Goal: Task Accomplishment & Management: Use online tool/utility

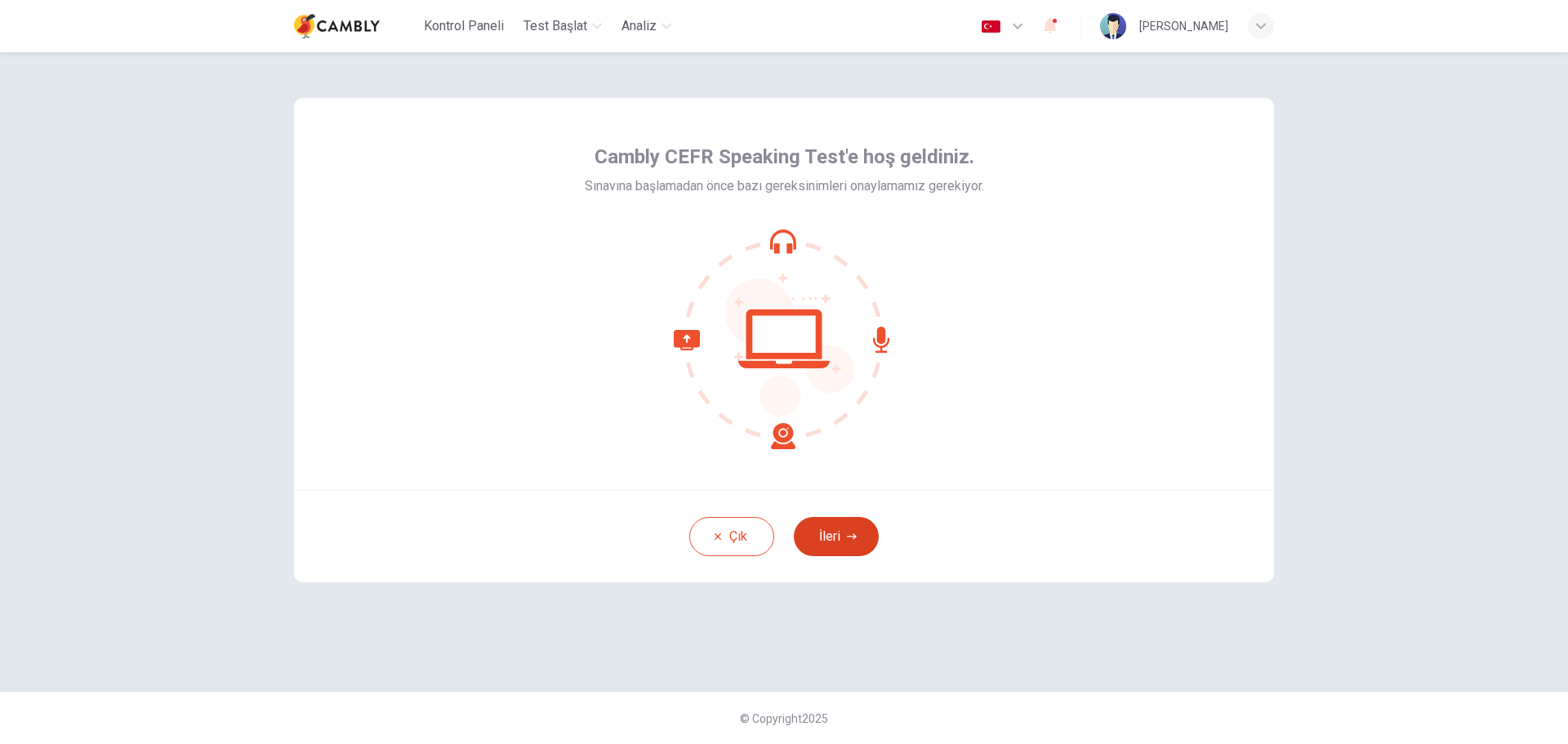
click at [834, 532] on button "İleri" at bounding box center [836, 536] width 85 height 39
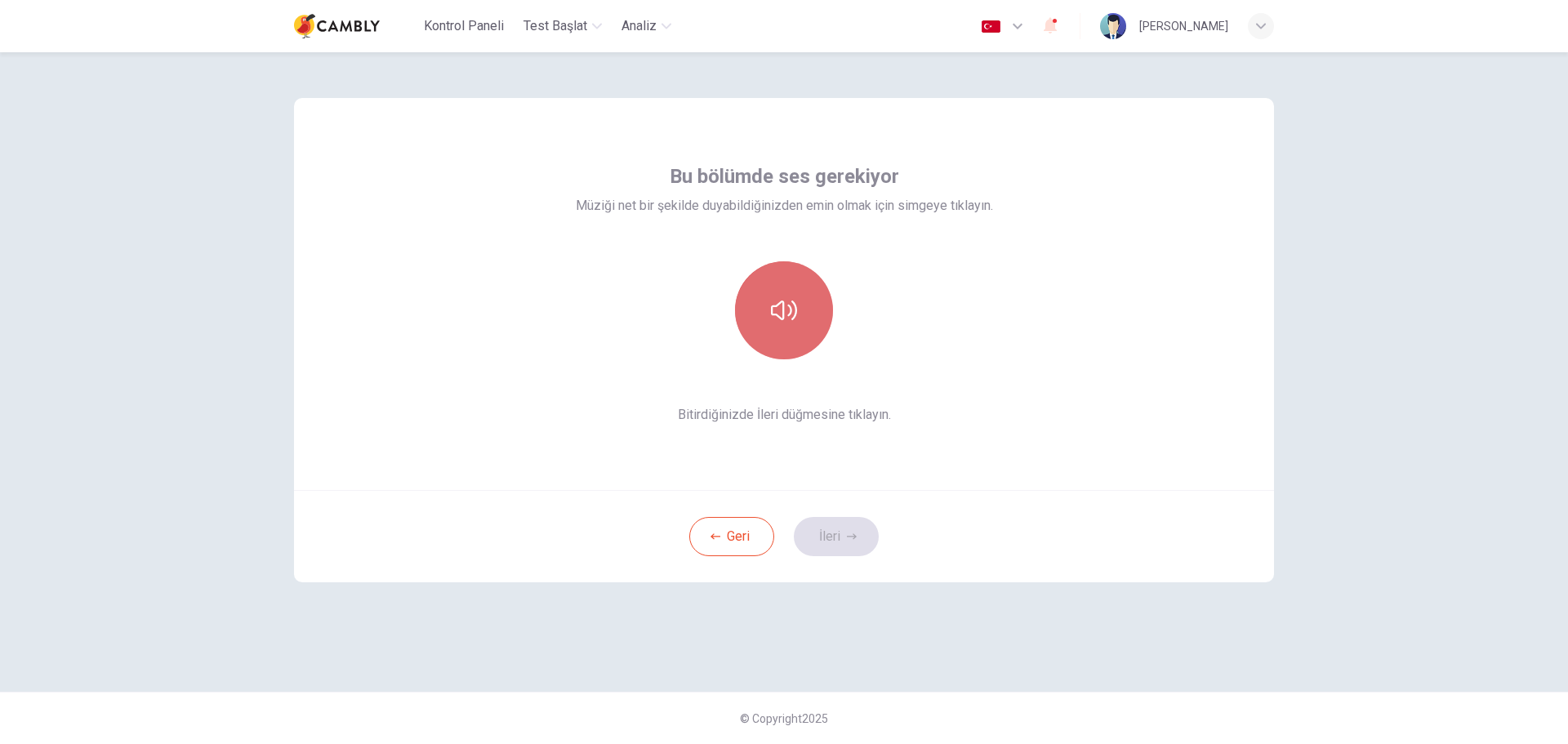
click at [794, 300] on icon "button" at bounding box center [784, 310] width 26 height 26
click at [845, 530] on button "İleri" at bounding box center [836, 536] width 85 height 39
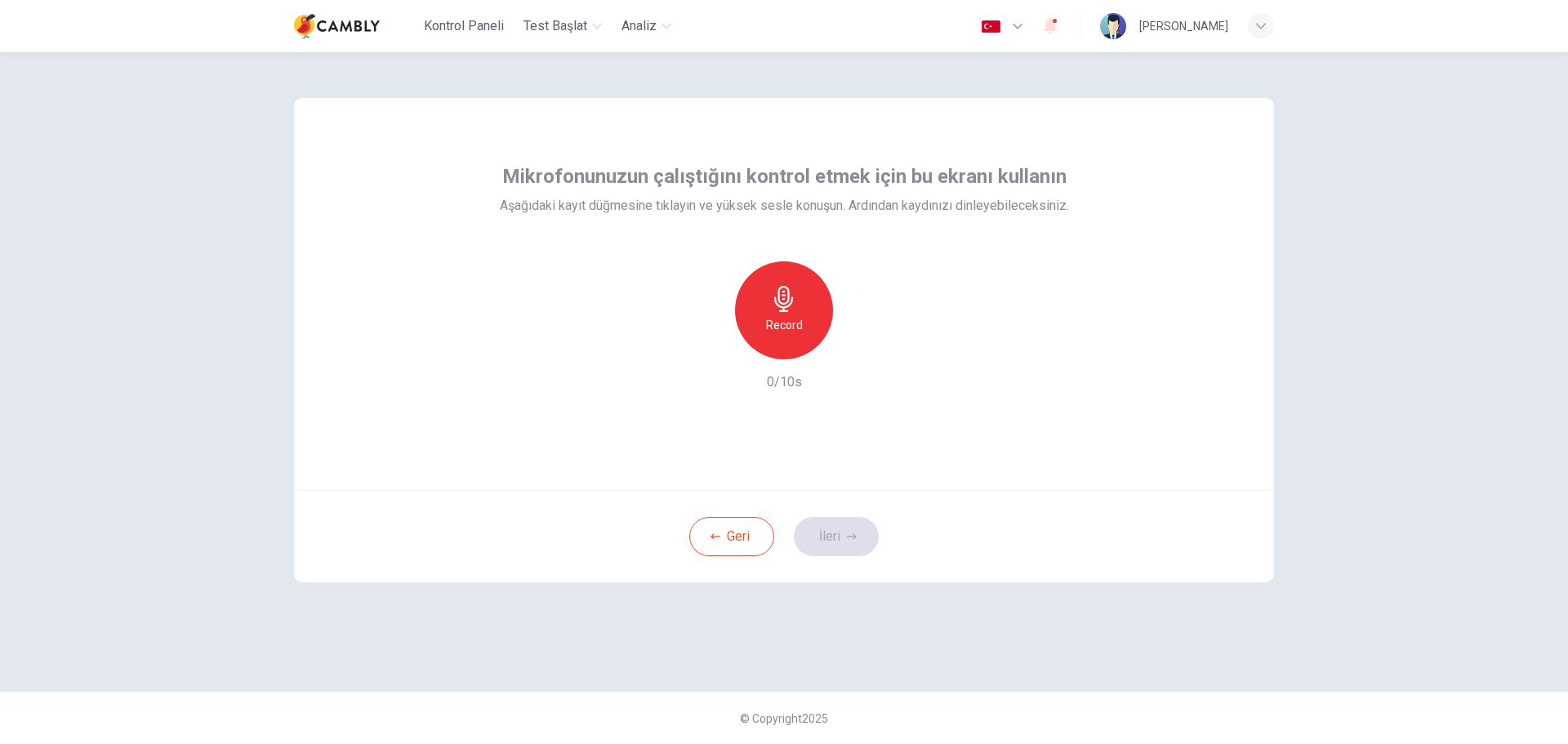
click at [797, 320] on h6 "Record" at bounding box center [784, 325] width 36 height 20
click at [858, 344] on icon "button" at bounding box center [860, 347] width 7 height 10
click at [866, 345] on icon "button" at bounding box center [859, 347] width 17 height 17
click at [824, 539] on button "İleri" at bounding box center [836, 536] width 85 height 39
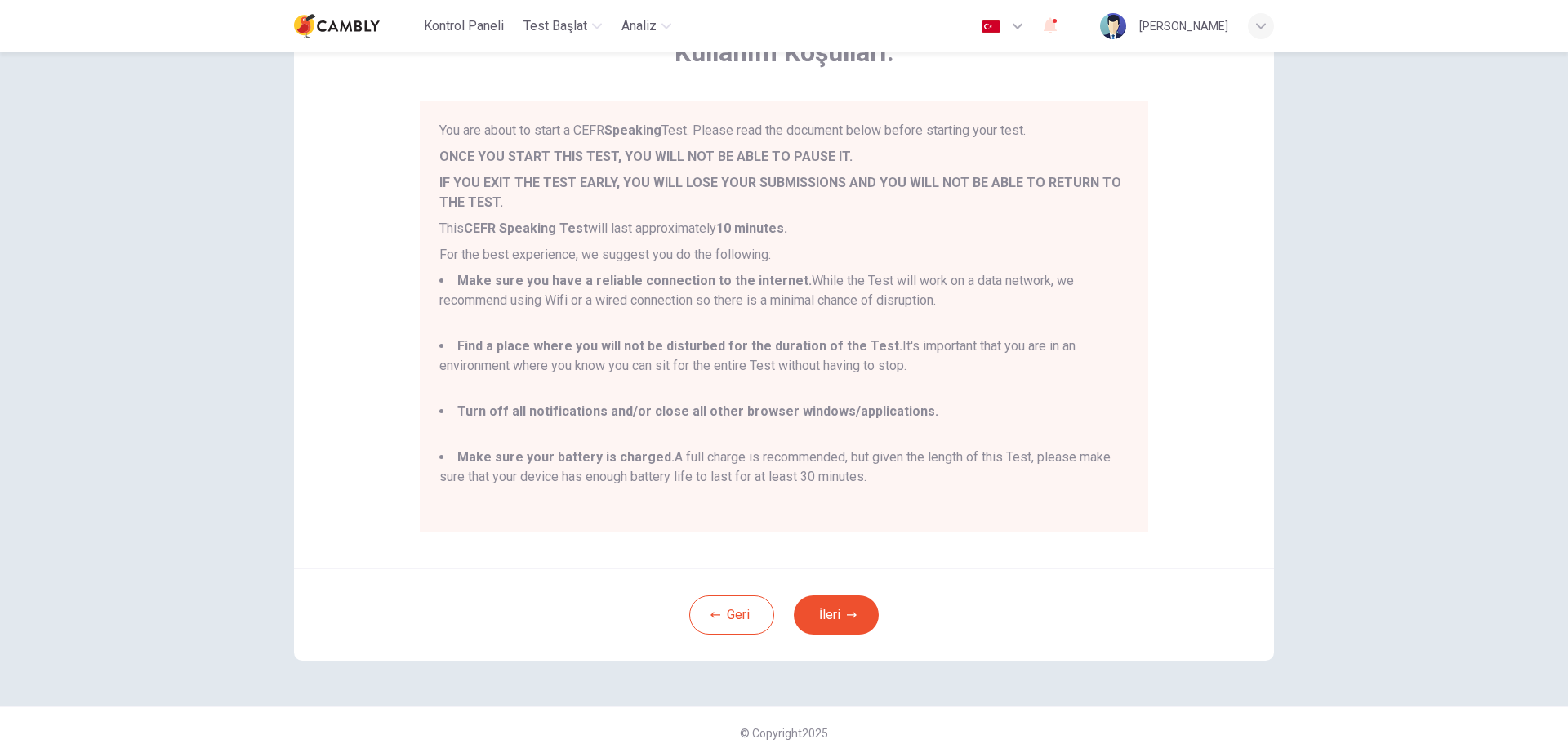
scroll to position [122, 0]
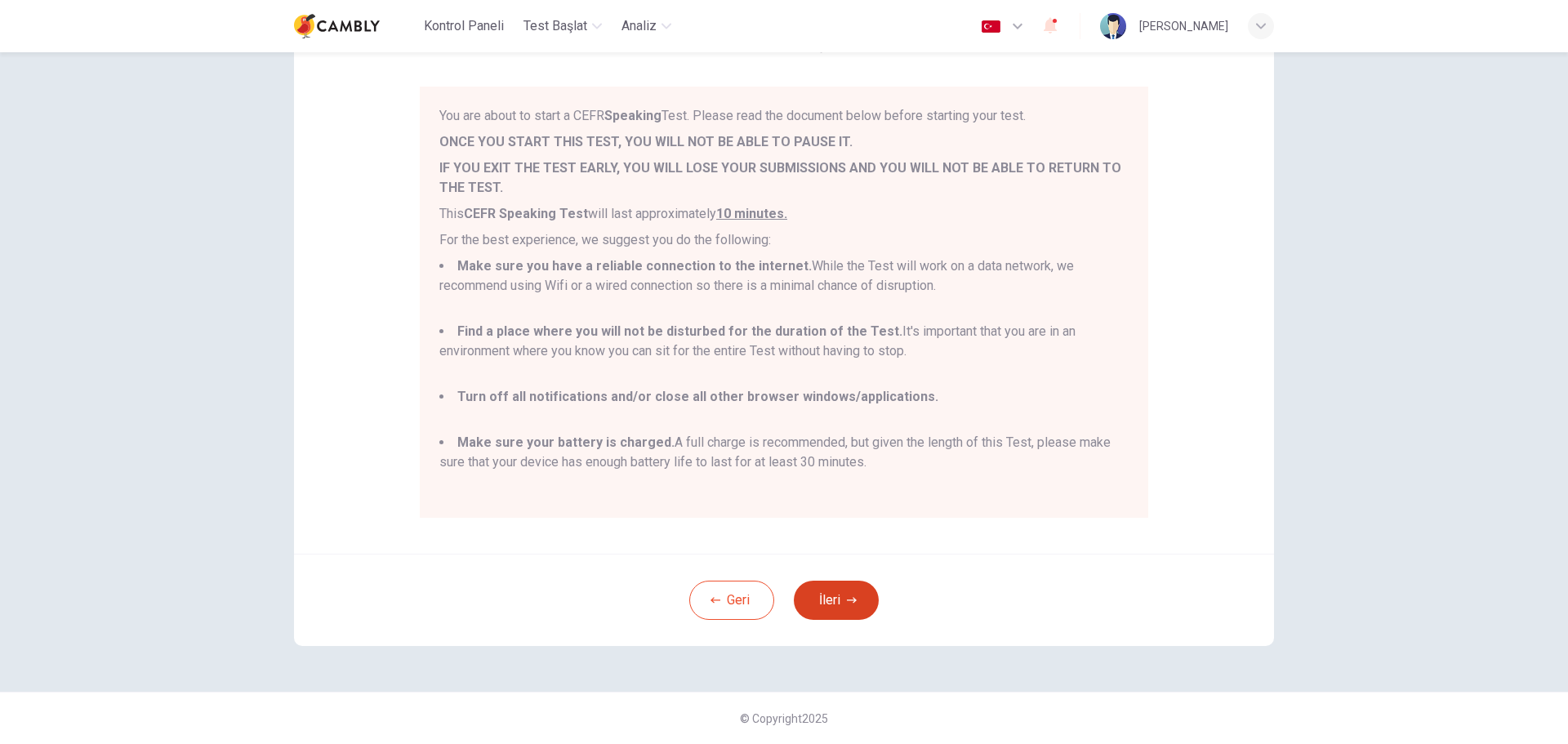
click at [827, 597] on button "İleri" at bounding box center [836, 600] width 85 height 39
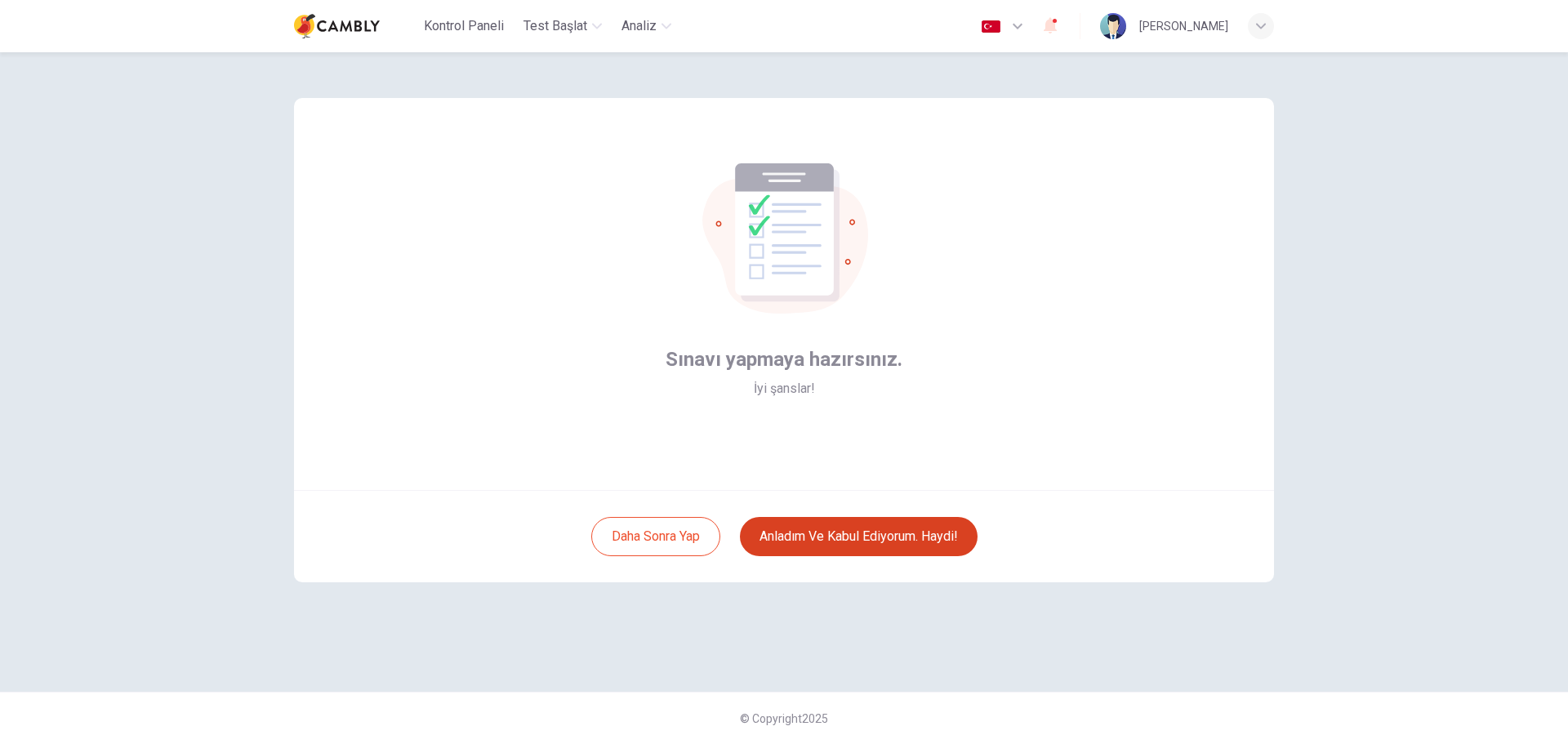
scroll to position [0, 0]
click at [827, 545] on button "Anladım ve kabul ediyorum. Haydi!" at bounding box center [858, 536] width 237 height 39
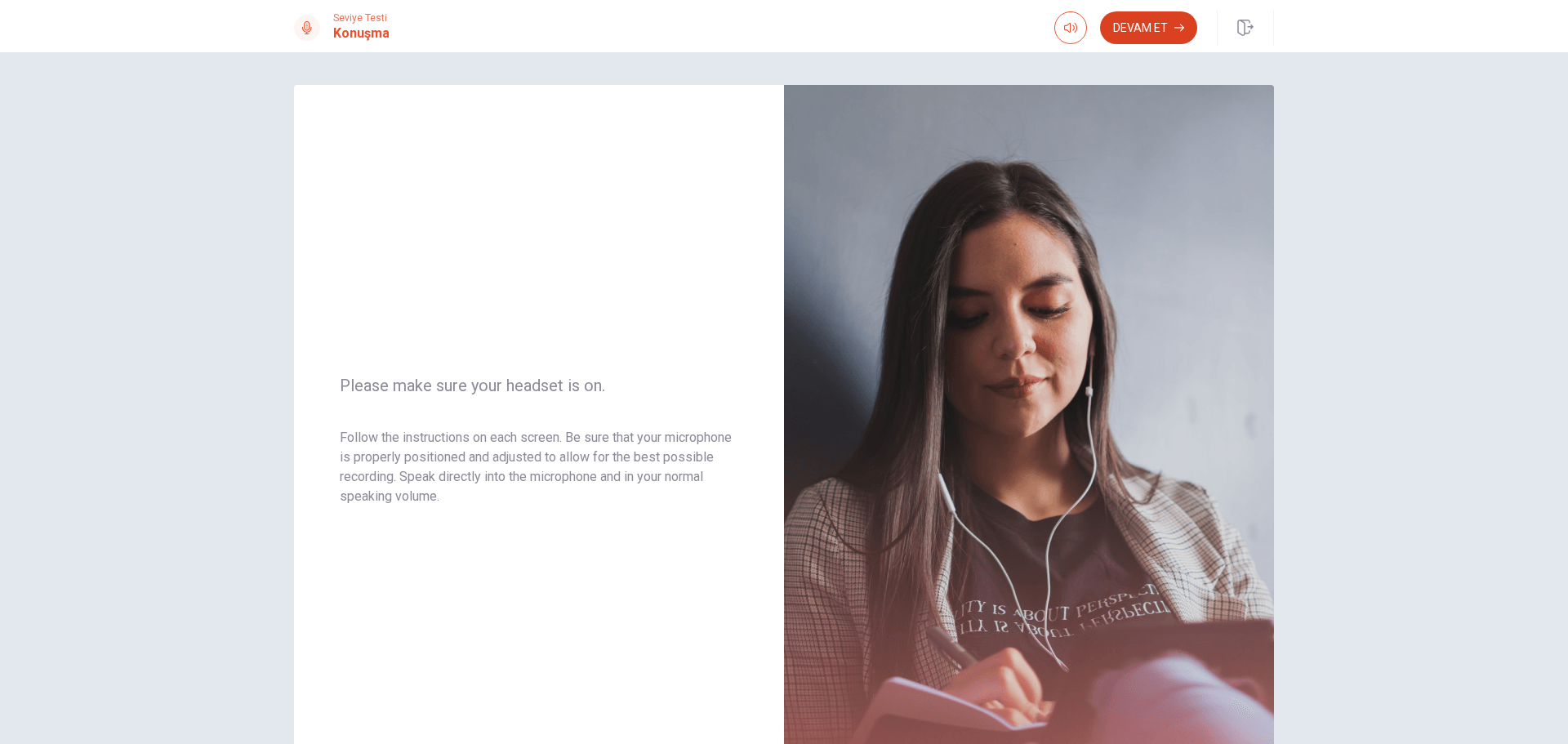
click at [1163, 12] on button "Devam Et" at bounding box center [1148, 27] width 97 height 32
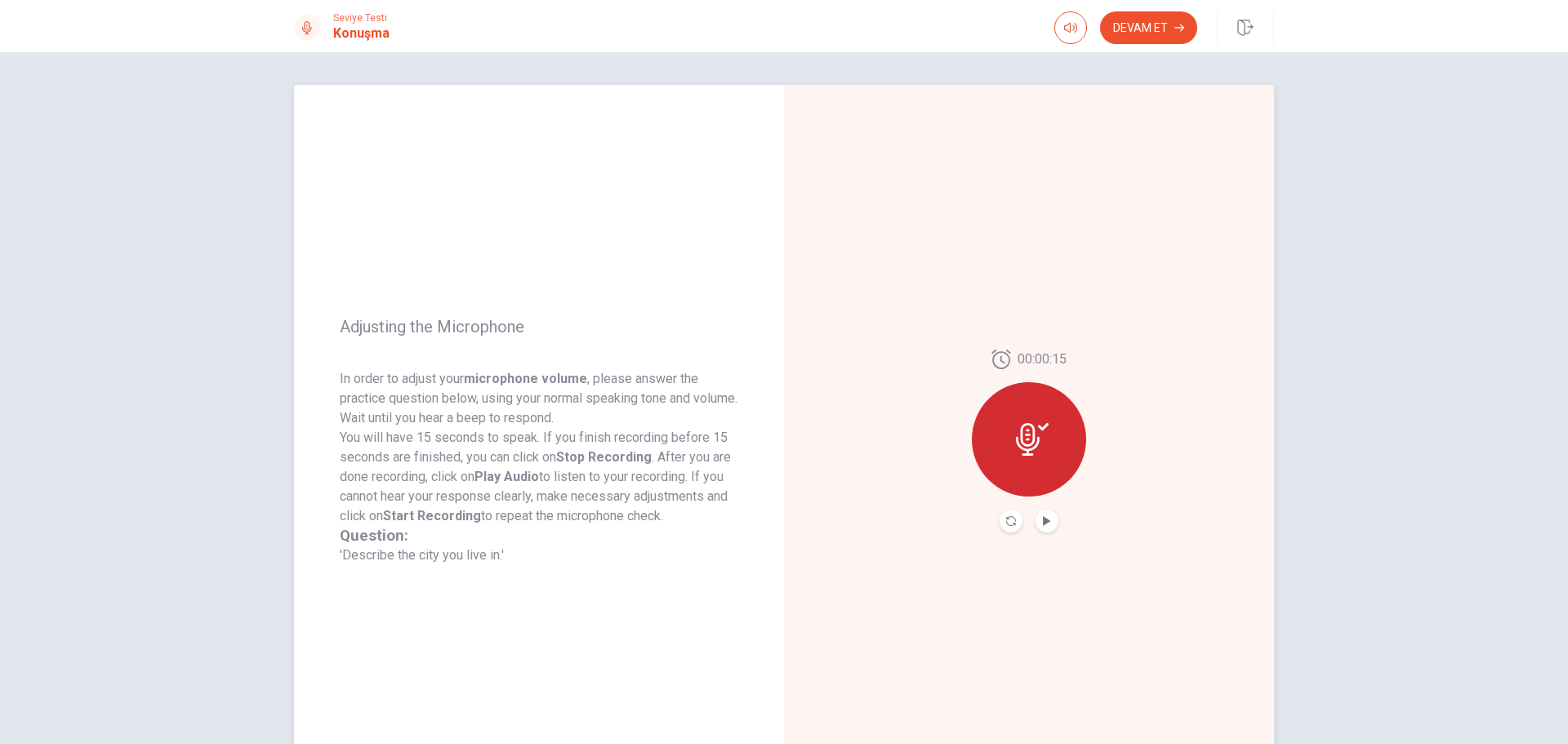
click at [1023, 447] on icon at bounding box center [1028, 439] width 24 height 32
click at [1006, 521] on icon "Record Again" at bounding box center [1011, 521] width 10 height 10
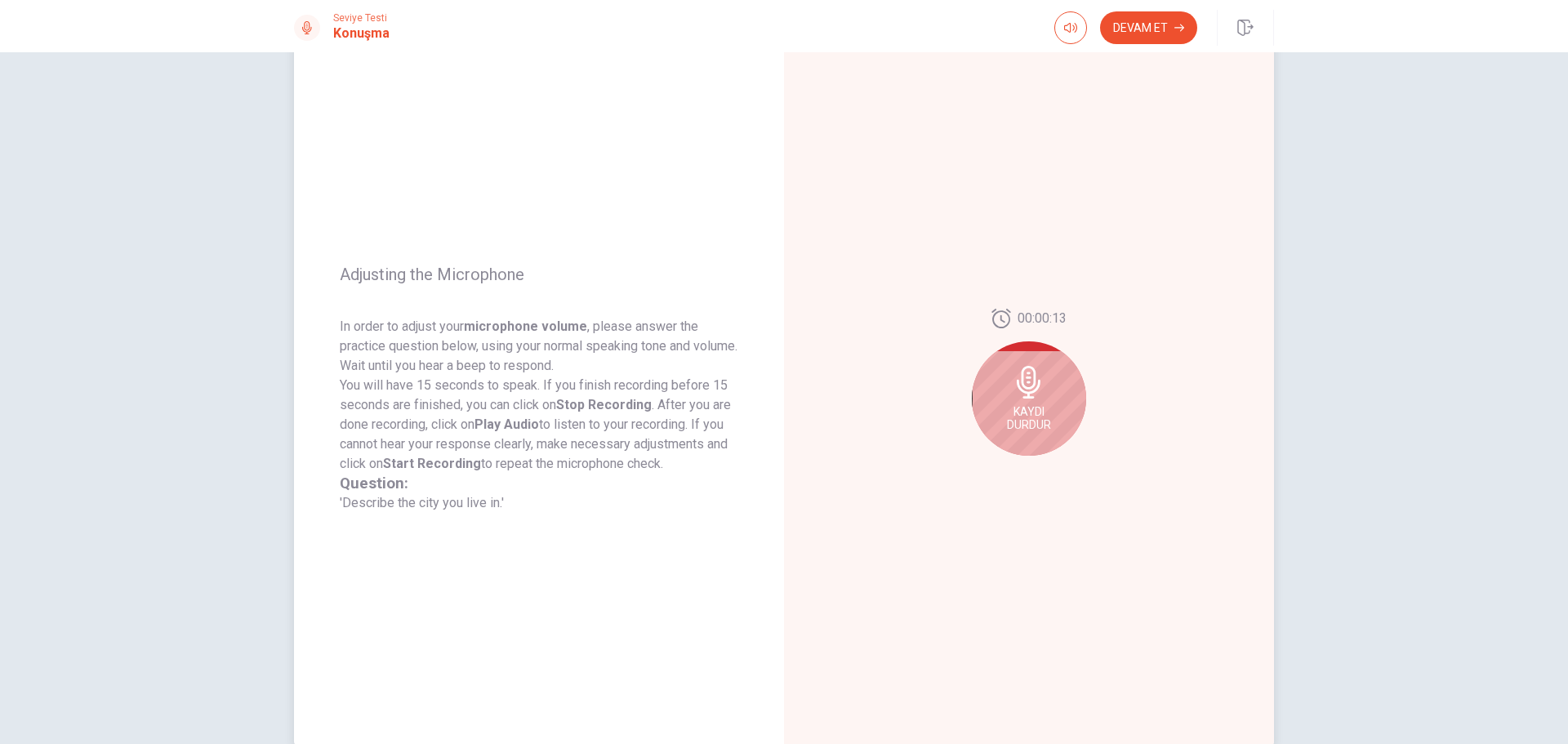
scroll to position [82, 0]
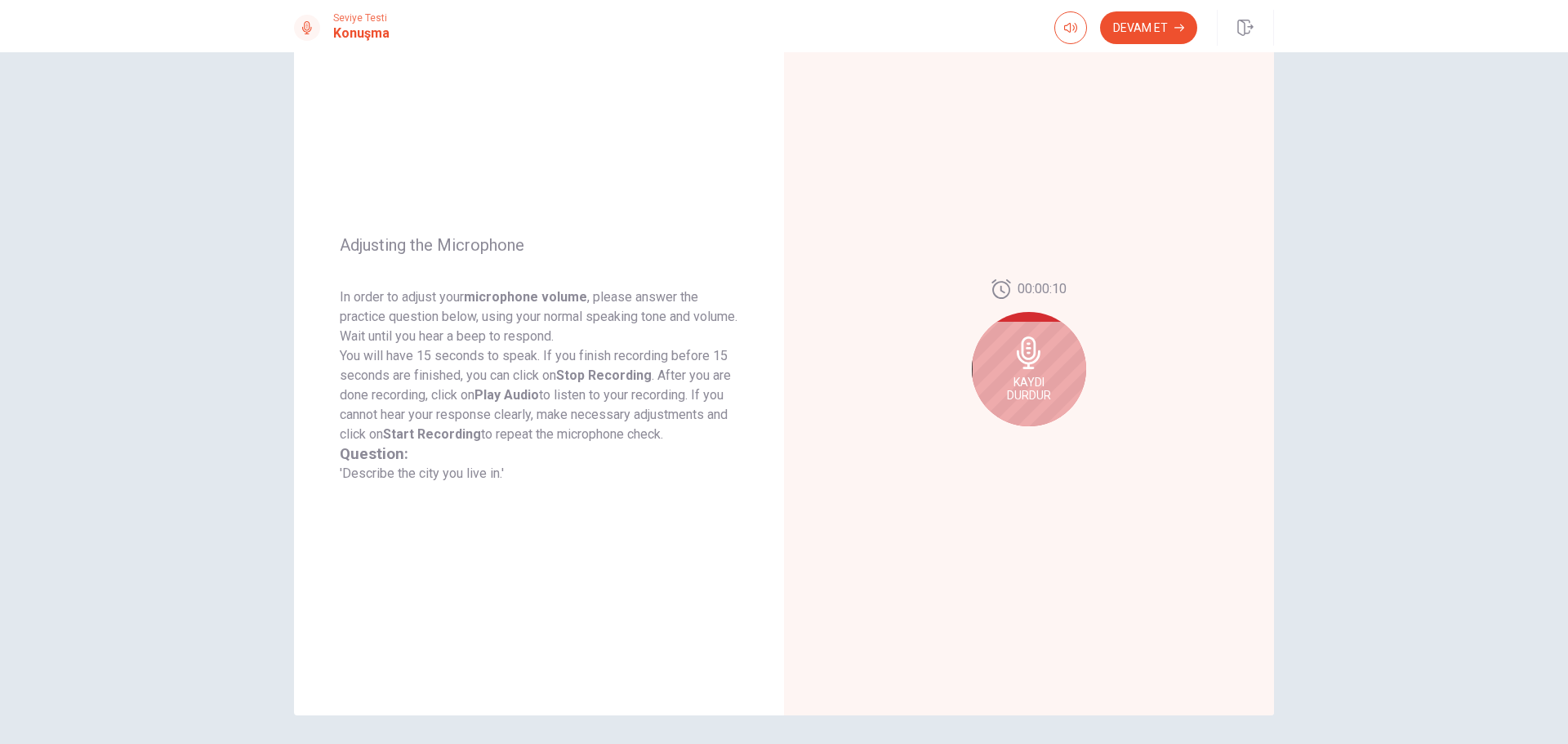
click at [1007, 390] on span "Kaydı Durdur" at bounding box center [1029, 389] width 44 height 26
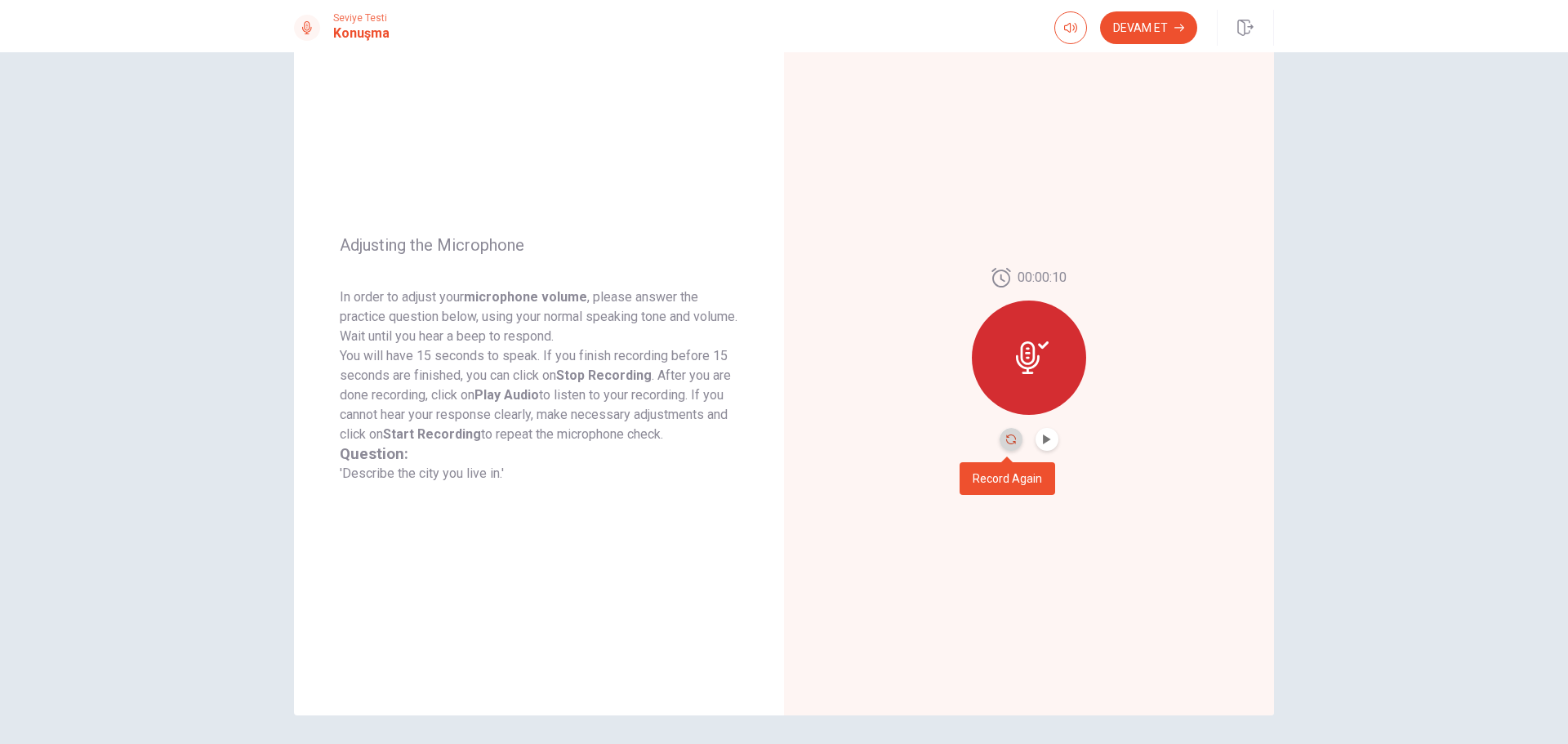
click at [1009, 441] on icon "Record Again" at bounding box center [1011, 439] width 10 height 10
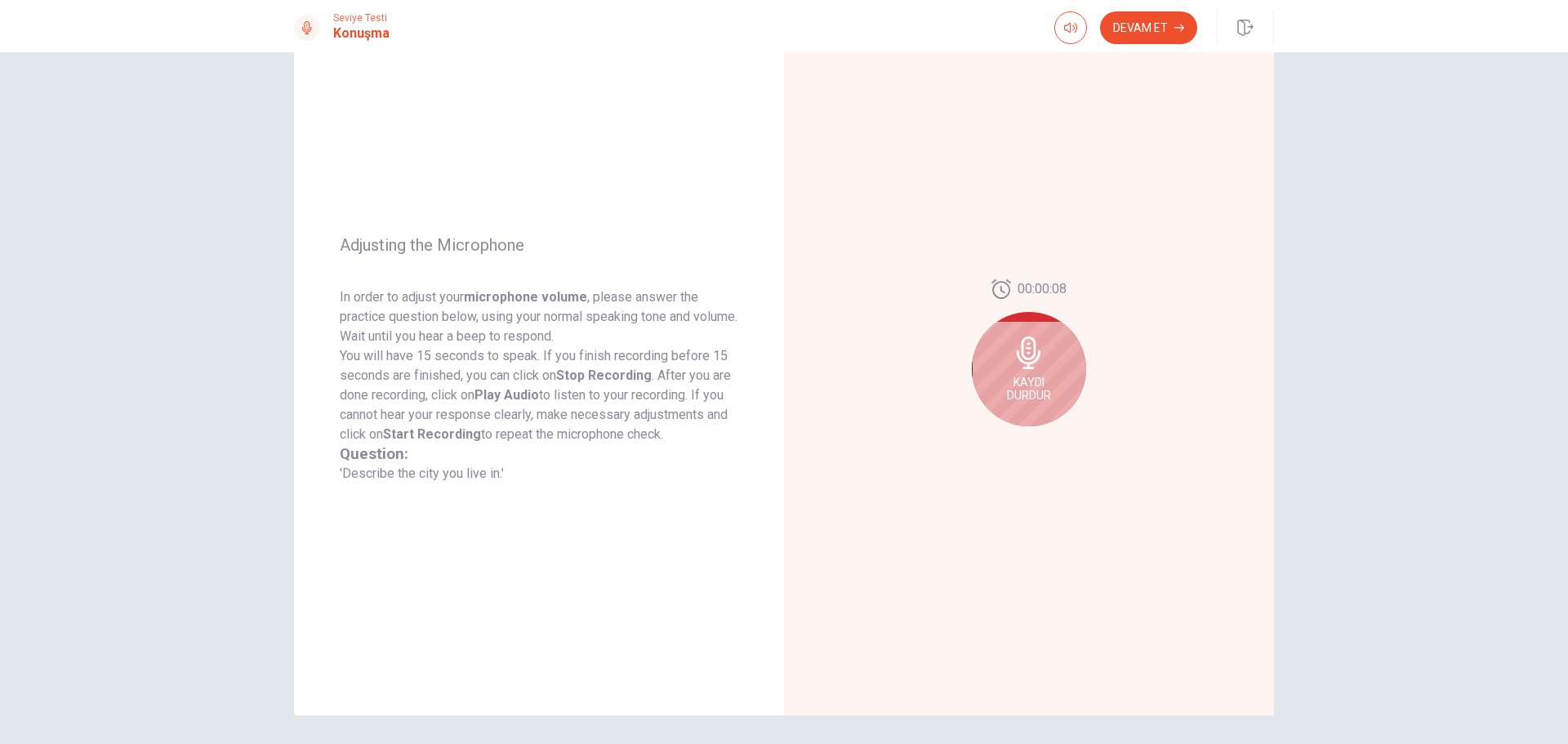
click at [1071, 394] on div "Kaydı Durdur" at bounding box center [1029, 369] width 114 height 114
click at [1047, 446] on button "Play Audio" at bounding box center [1047, 439] width 23 height 23
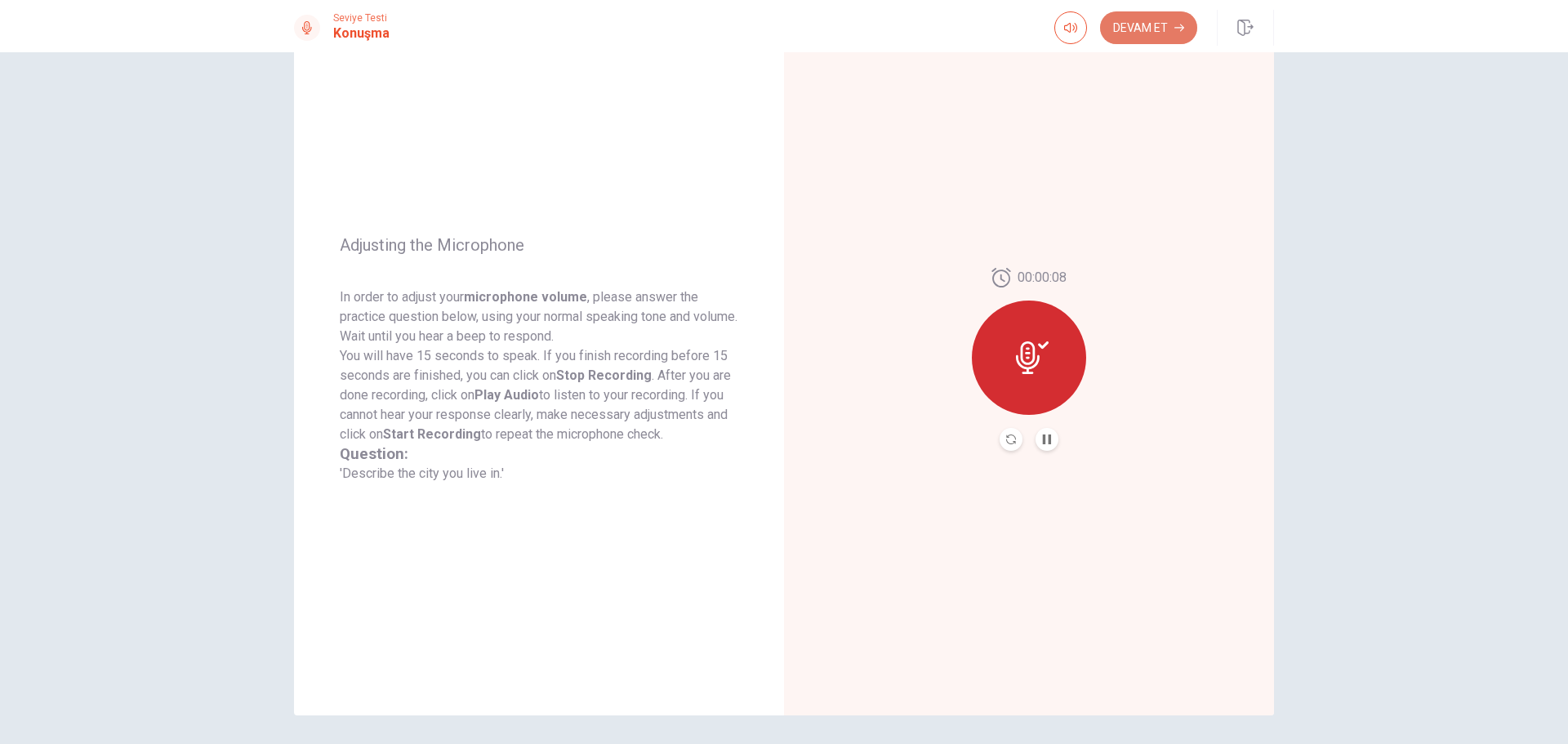
click at [1146, 31] on button "Devam Et" at bounding box center [1148, 27] width 97 height 32
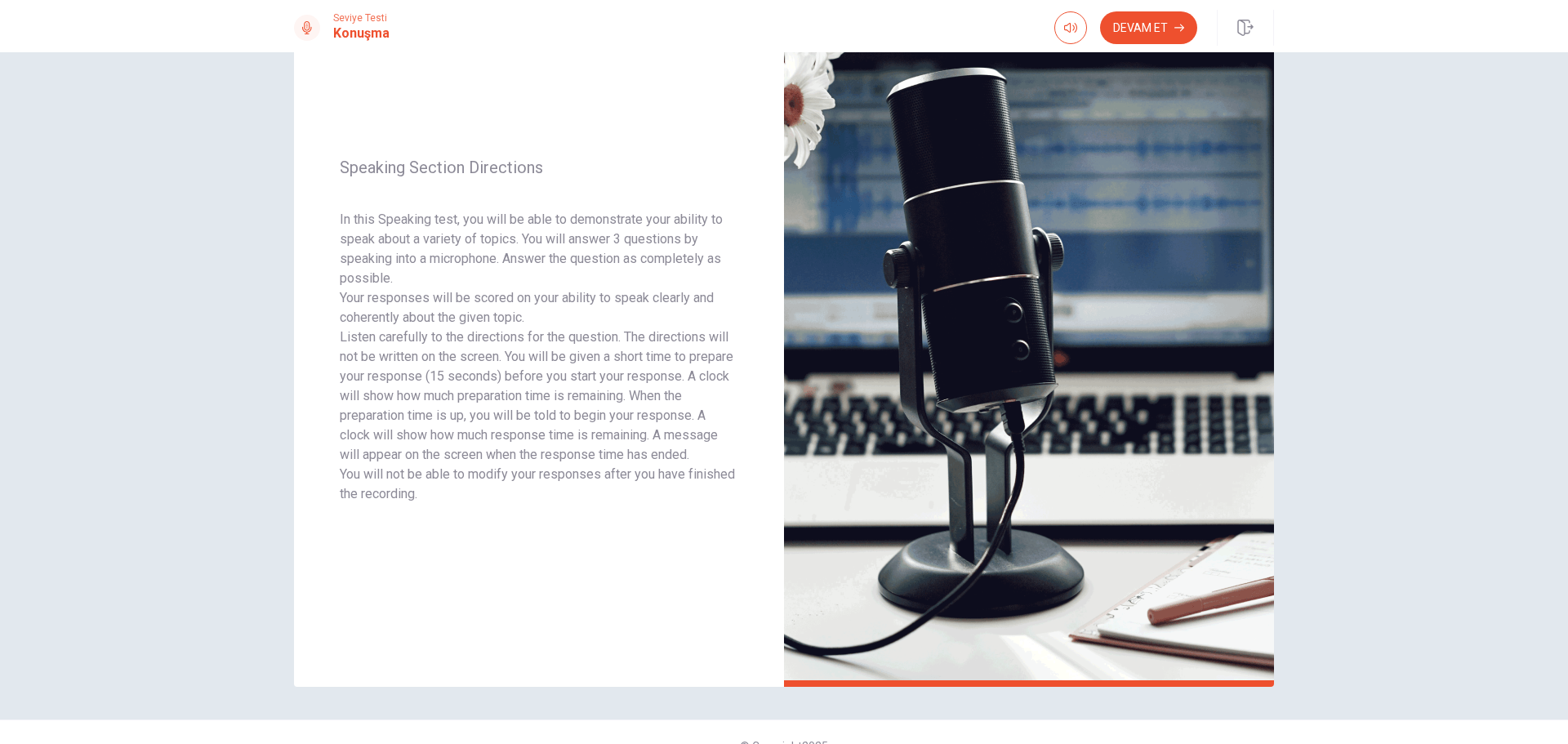
scroll to position [138, 0]
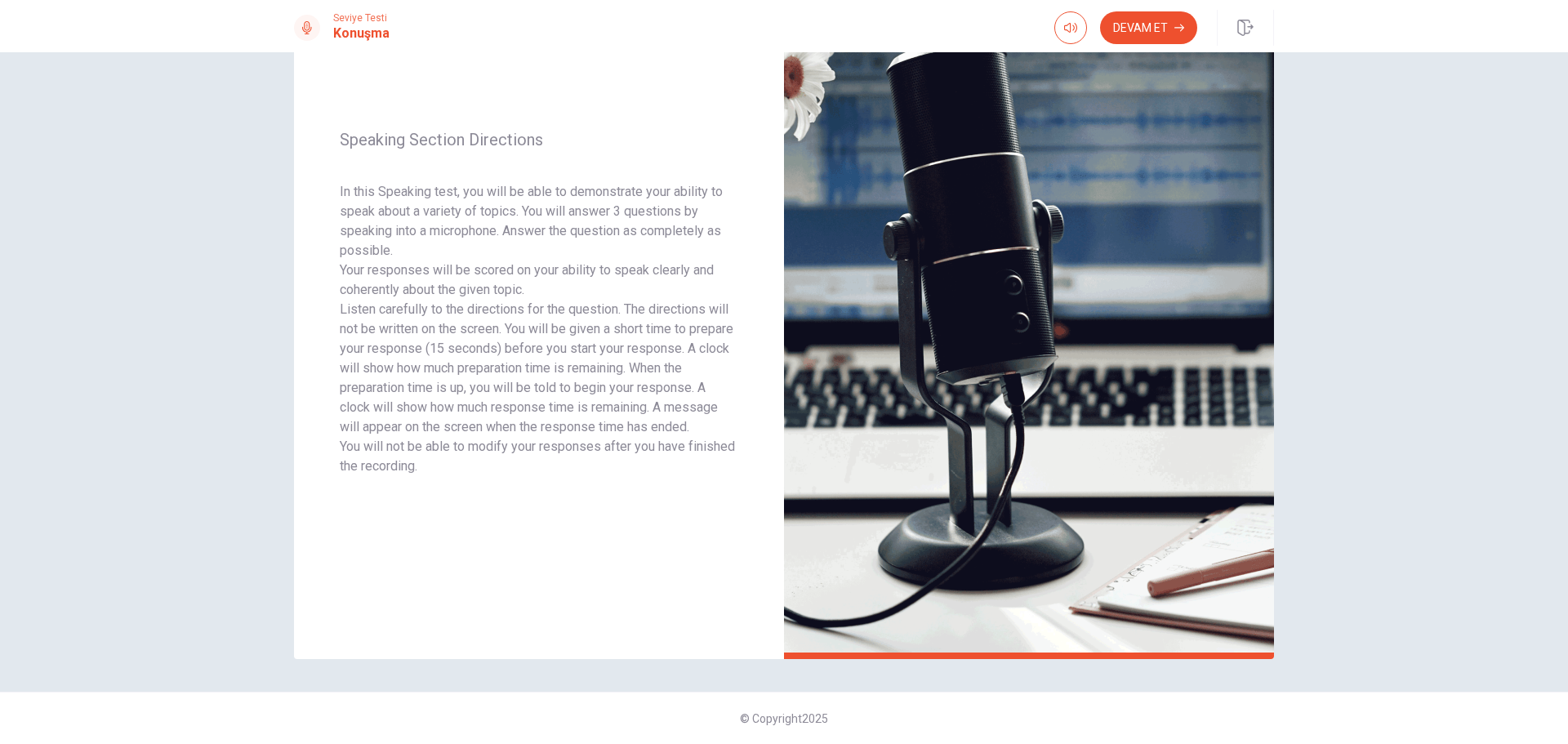
click at [1345, 554] on div "Speaking Section Directions In this Speaking test, you will be able to demonstr…" at bounding box center [784, 398] width 1568 height 692
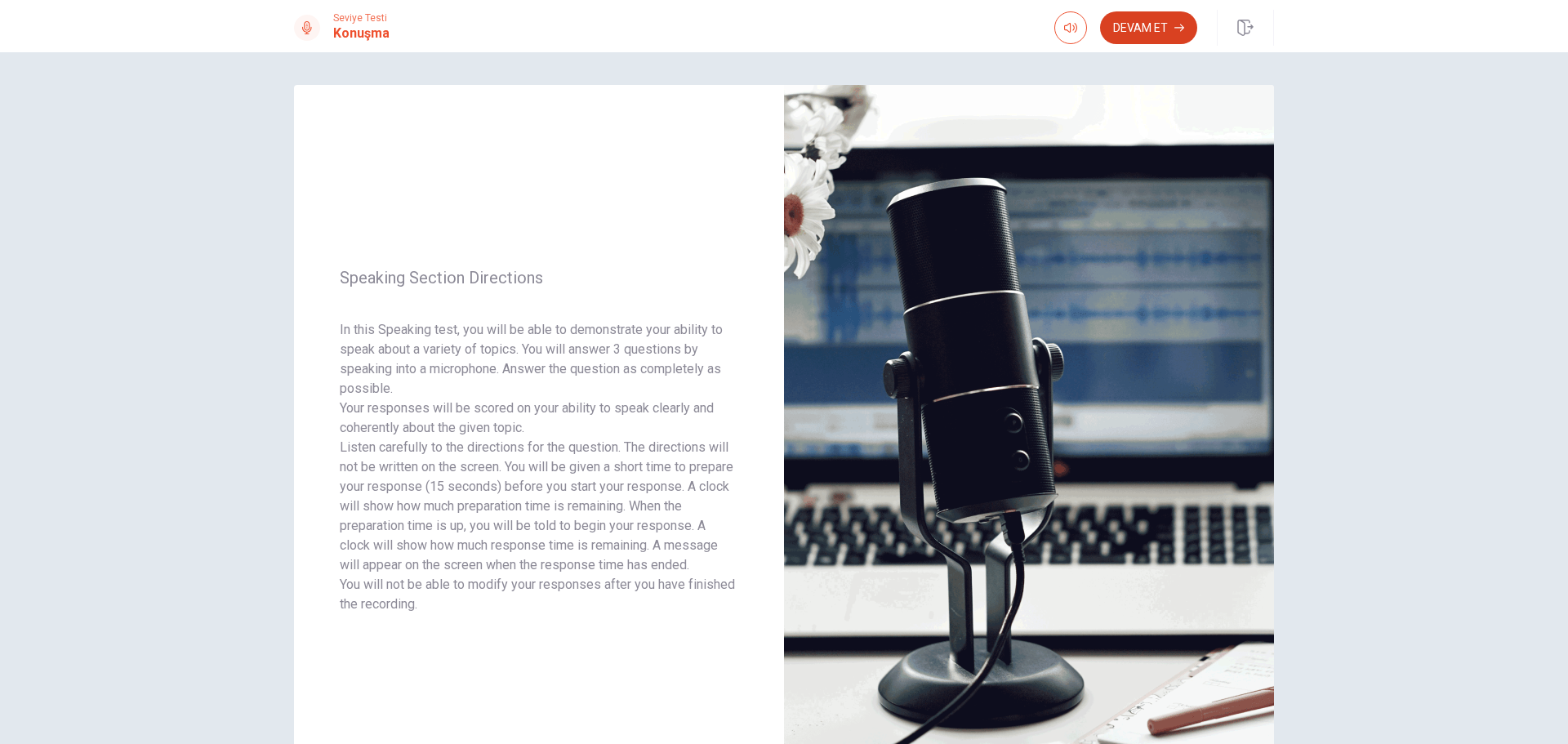
click at [1166, 21] on button "Devam Et" at bounding box center [1148, 27] width 97 height 32
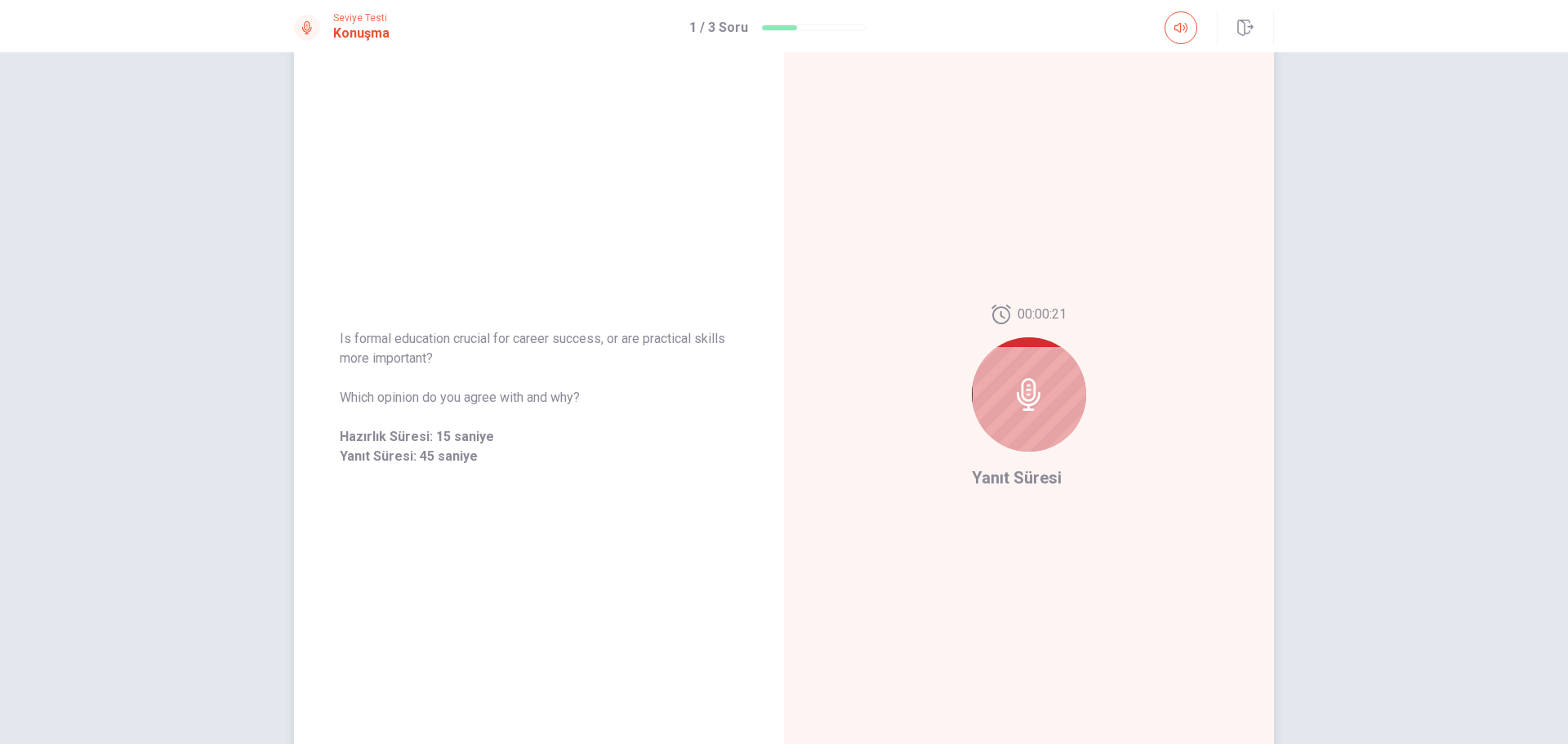
scroll to position [82, 0]
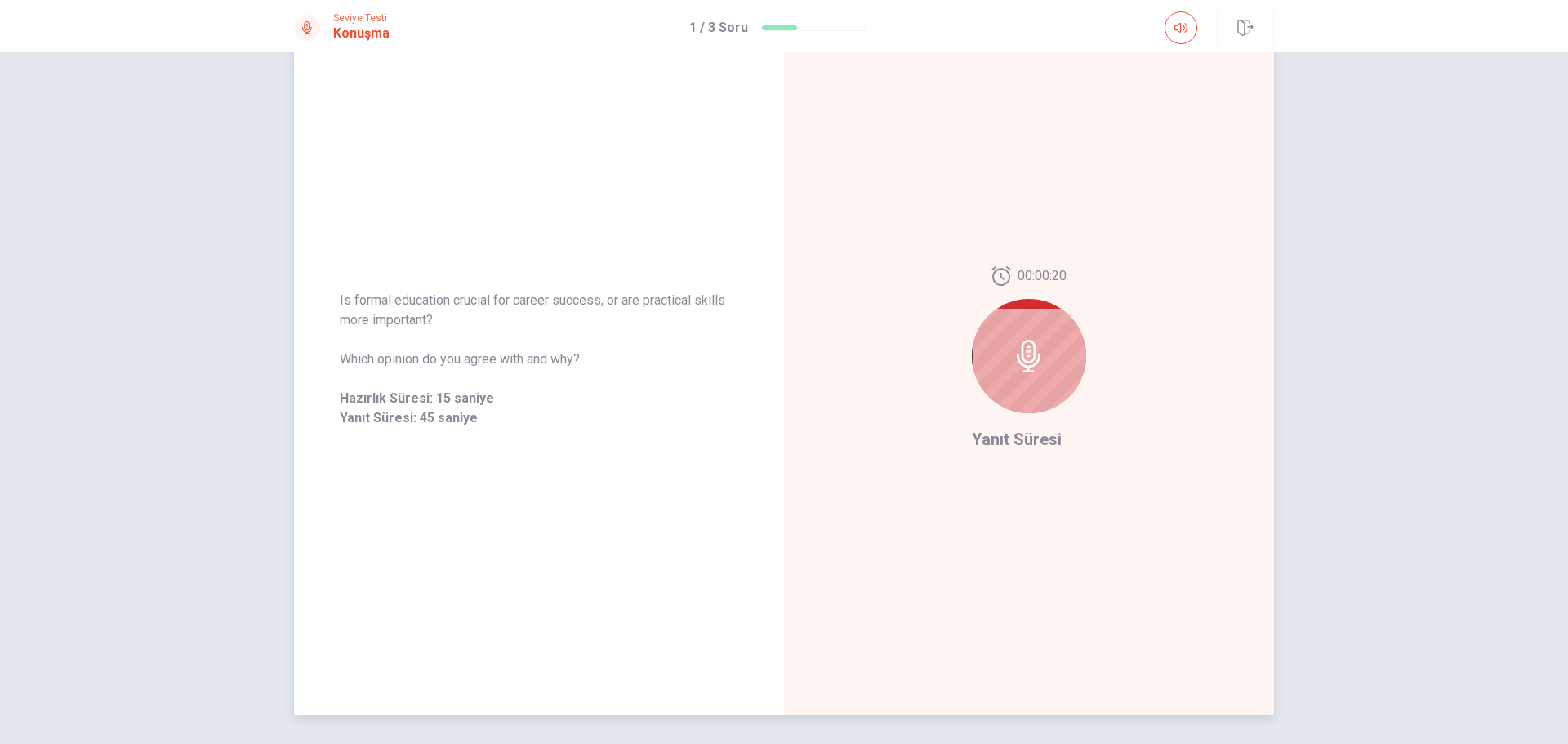
click at [1028, 351] on icon at bounding box center [1029, 356] width 32 height 32
click at [1024, 439] on span "Yanıt Süresi" at bounding box center [1016, 439] width 90 height 20
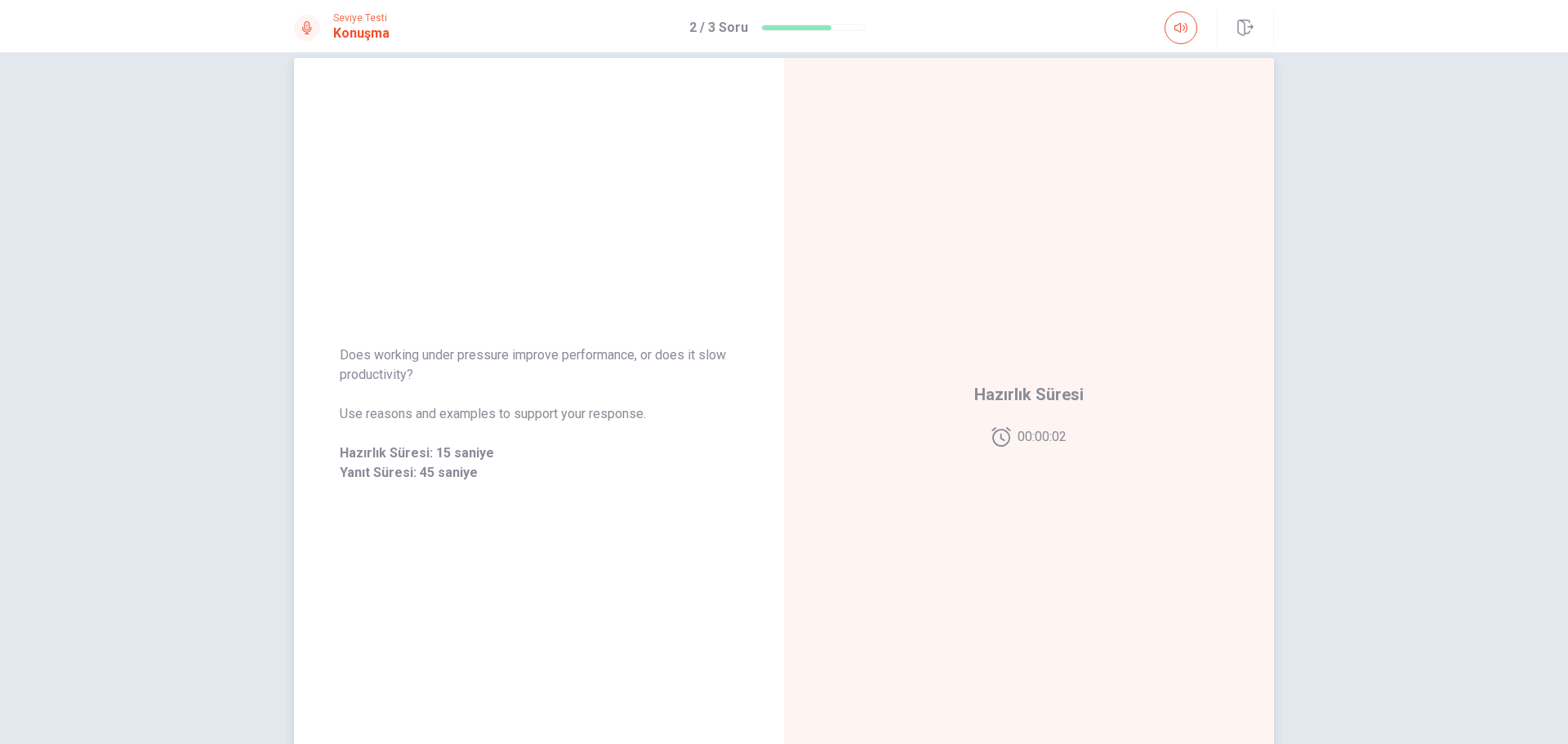
scroll to position [0, 0]
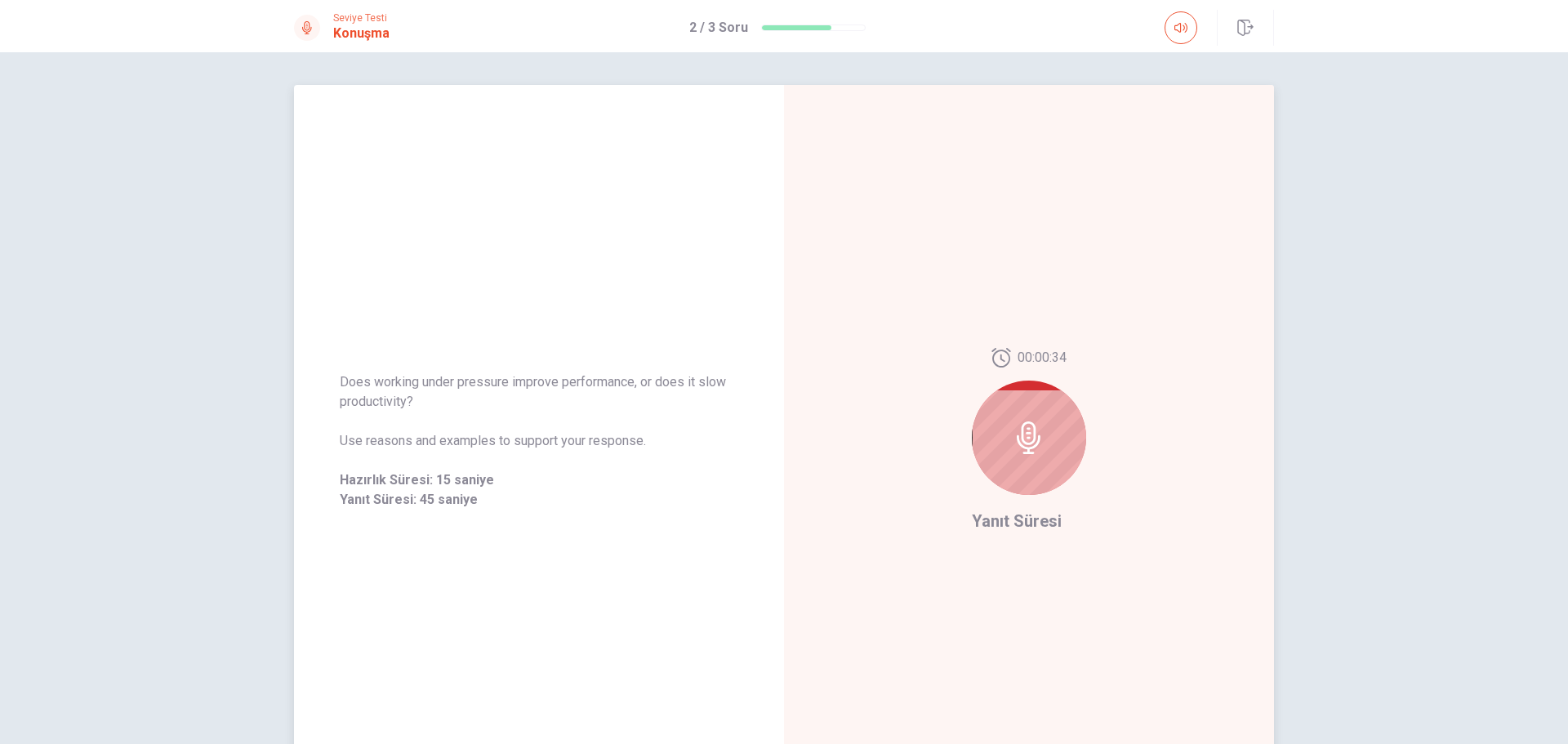
click at [1023, 440] on icon at bounding box center [1029, 437] width 32 height 32
click at [1032, 526] on span "Yanıt Süresi" at bounding box center [1016, 521] width 90 height 20
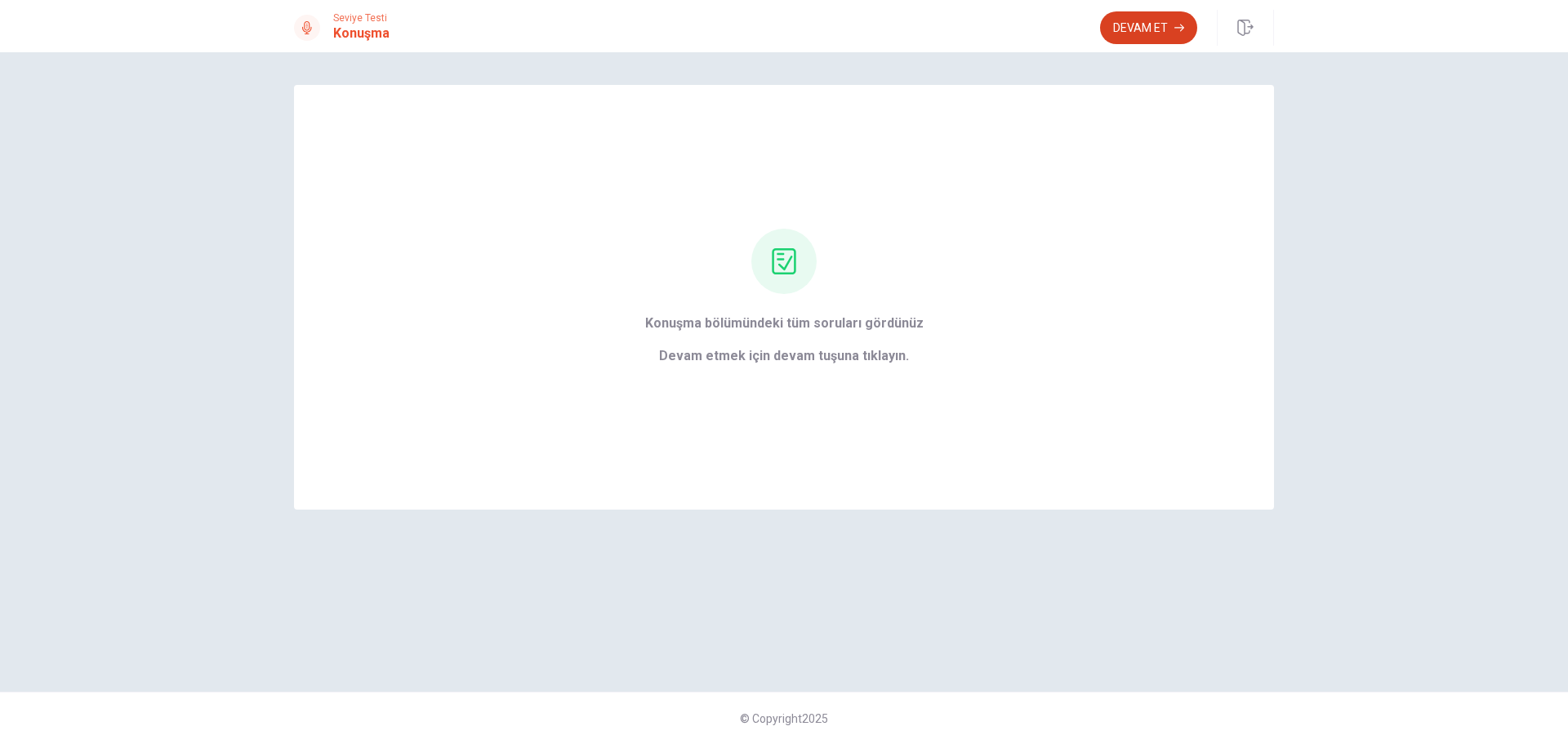
click at [1164, 31] on button "Devam Et" at bounding box center [1148, 27] width 97 height 32
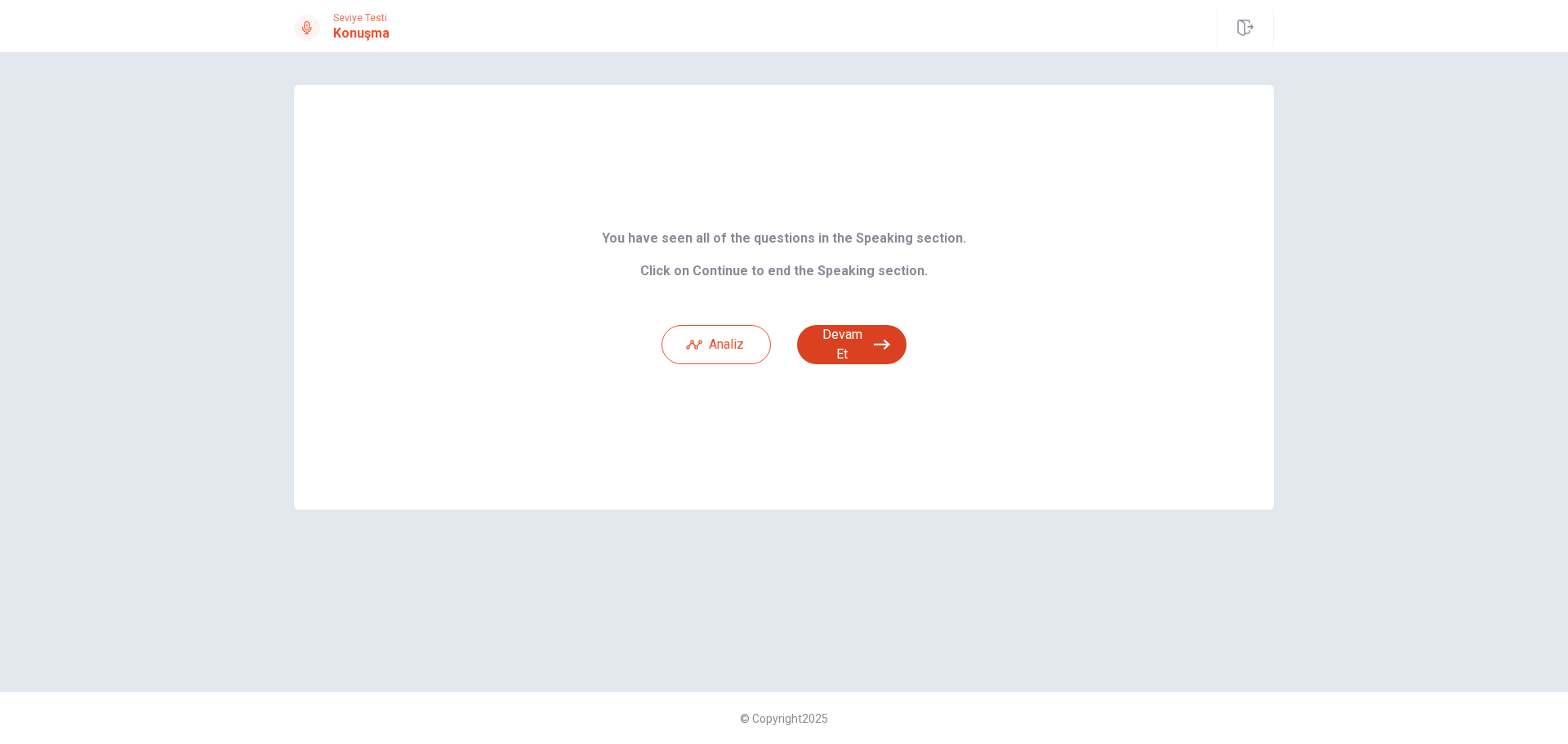
click at [879, 353] on button "Devam Et" at bounding box center [851, 344] width 109 height 39
